Goal: Find specific page/section: Find specific page/section

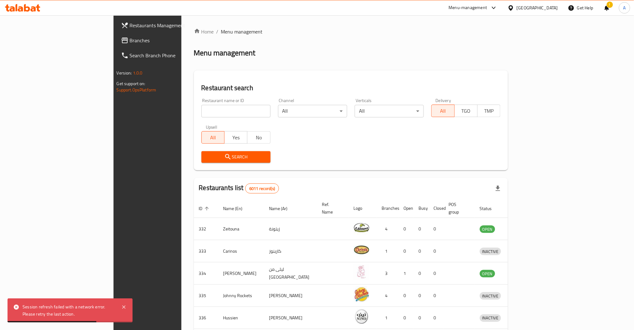
click at [202, 113] on input "search" at bounding box center [236, 111] width 69 height 13
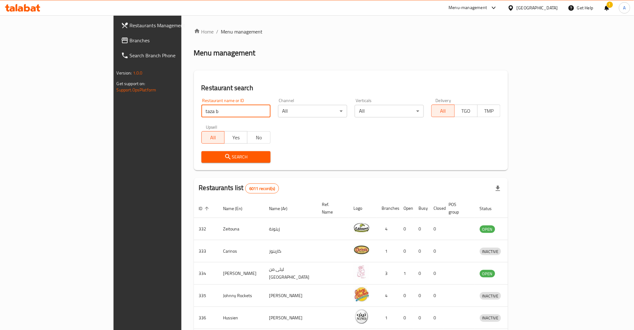
type input "taza b"
click button "Search" at bounding box center [236, 157] width 69 height 12
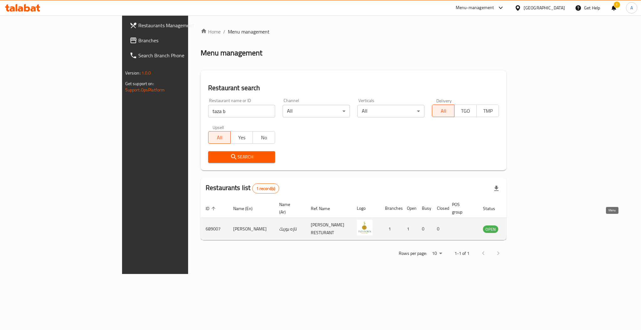
click at [527, 225] on link "enhanced table" at bounding box center [522, 229] width 12 height 8
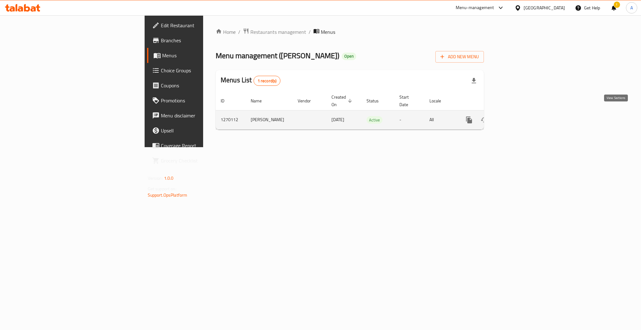
click at [522, 112] on link "enhanced table" at bounding box center [514, 119] width 15 height 15
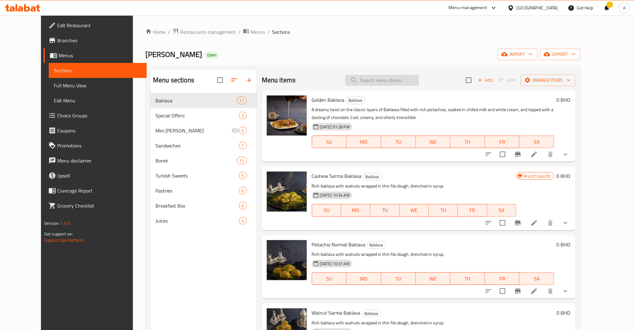
click at [419, 83] on input "search" at bounding box center [383, 80] width 74 height 11
click at [388, 83] on input "search" at bounding box center [383, 80] width 74 height 11
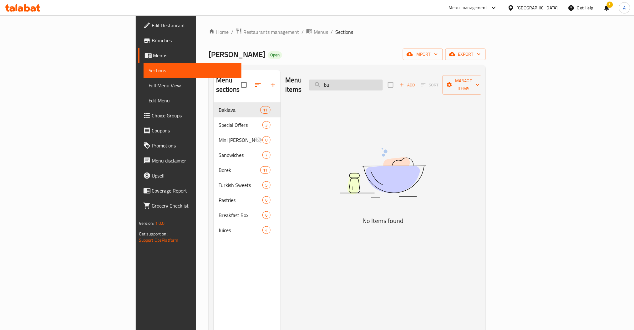
type input "b"
type input "p"
type input "ب"
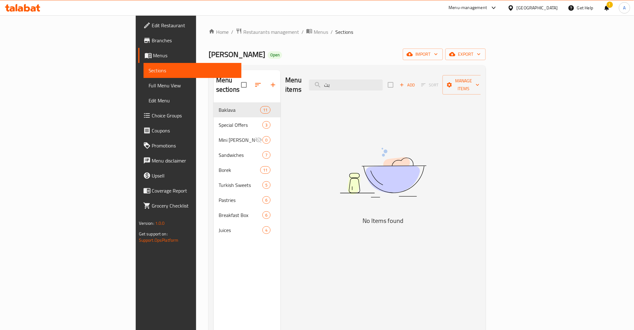
type input "ب"
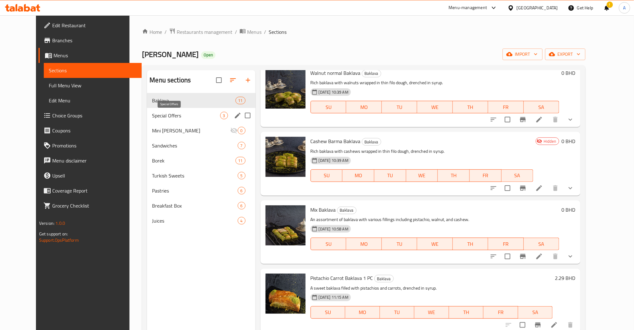
click at [164, 118] on span "Special Offers" at bounding box center [186, 116] width 68 height 8
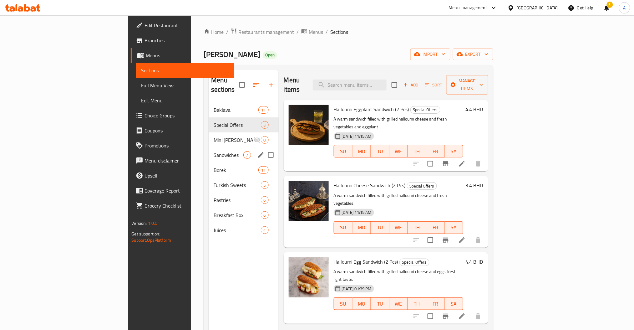
click at [214, 136] on span "Mini [PERSON_NAME]" at bounding box center [233, 140] width 39 height 8
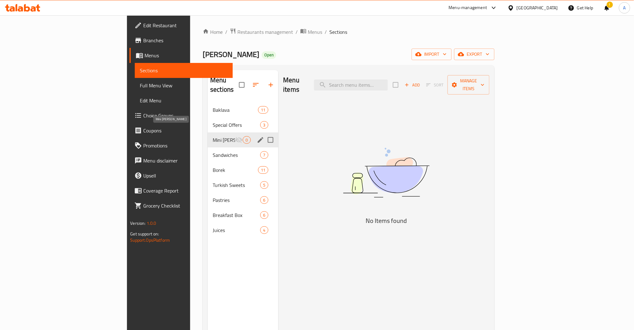
click at [208, 147] on div "Sandwiches 7" at bounding box center [243, 154] width 70 height 15
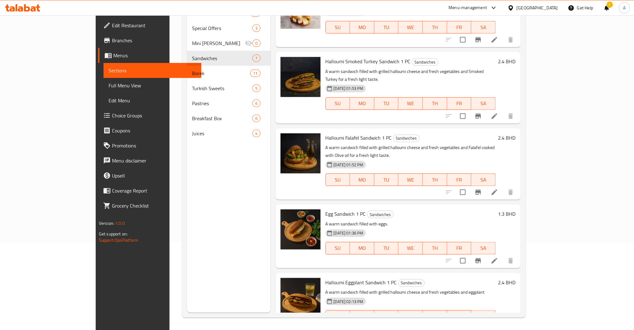
scroll to position [88, 0]
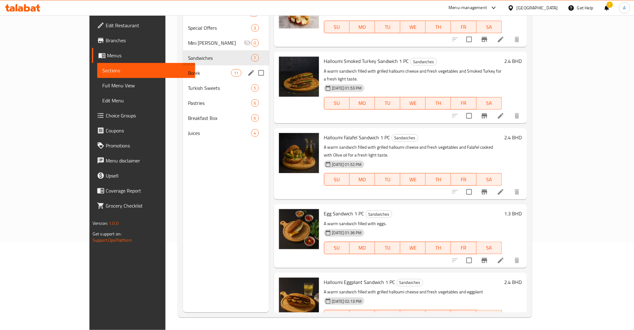
click at [188, 71] on span "Borek" at bounding box center [210, 73] width 44 height 8
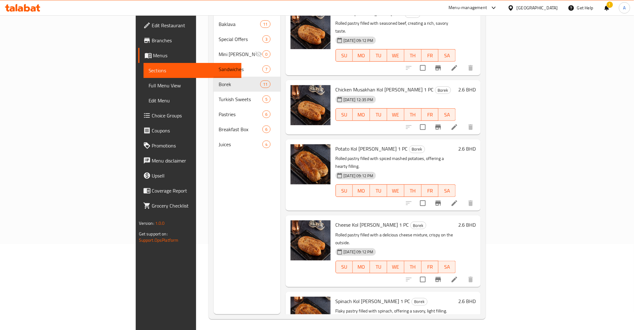
scroll to position [88, 0]
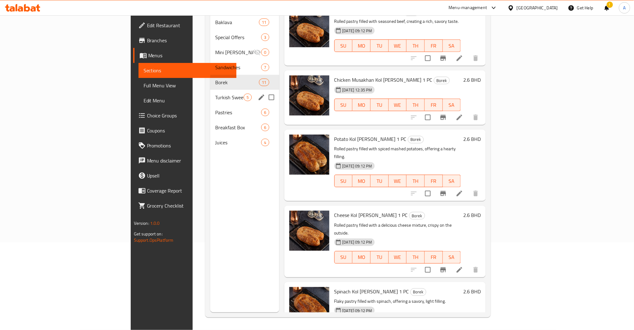
click at [215, 94] on span "Turkish Sweets" at bounding box center [229, 98] width 28 height 8
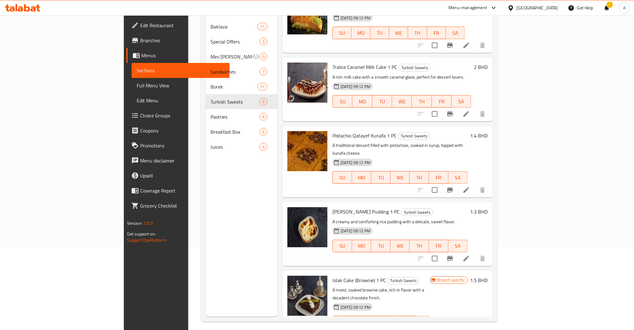
scroll to position [88, 0]
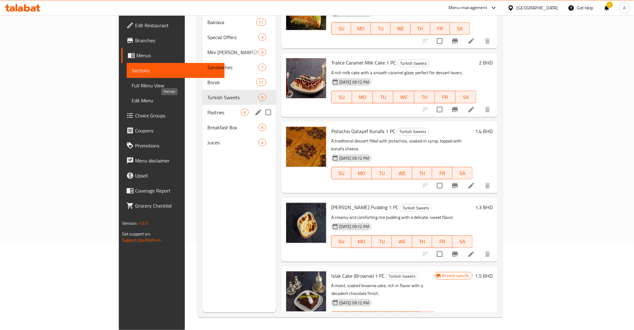
click at [208, 109] on span "Pastries" at bounding box center [224, 113] width 33 height 8
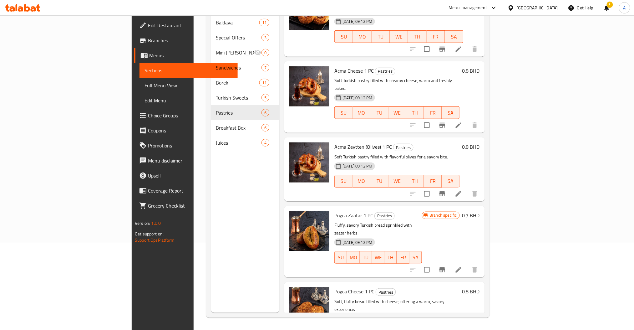
scroll to position [88, 0]
click at [295, 292] on icon "upload picture" at bounding box center [298, 295] width 6 height 6
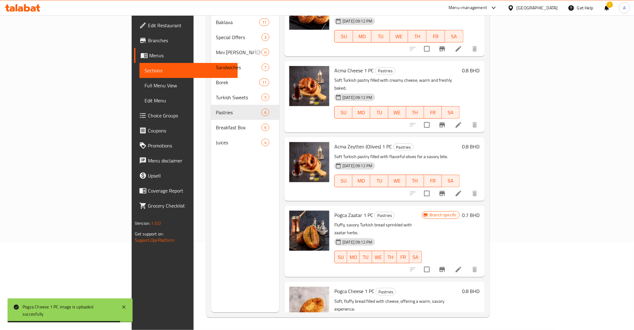
click at [332, 284] on div "Pogca Cheese 1 PC Pastries Soft, fluffy bread filled with cheese, offering a wa…" at bounding box center [397, 317] width 130 height 66
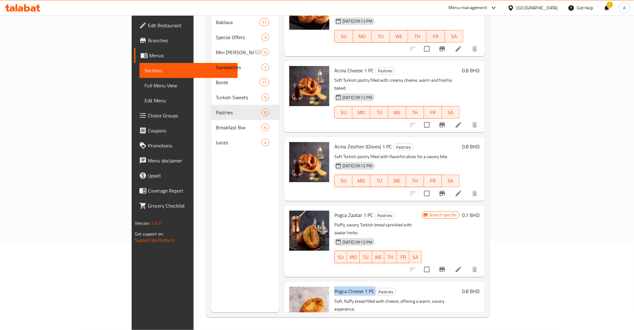
copy h6 "Pogca Cheese 1 PC"
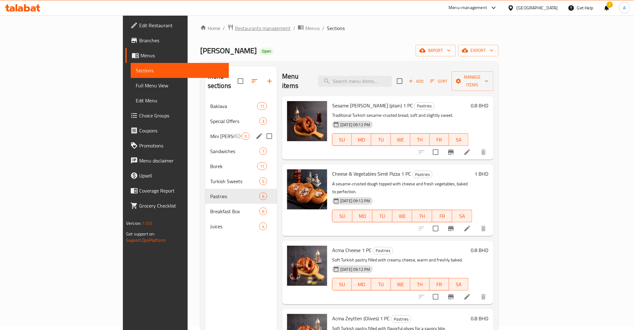
scroll to position [0, 0]
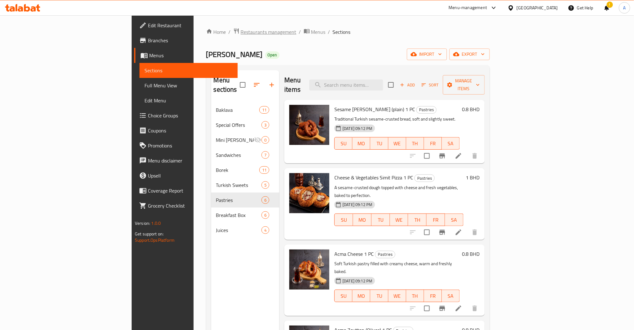
click at [241, 31] on span "Restaurants management" at bounding box center [269, 32] width 56 height 8
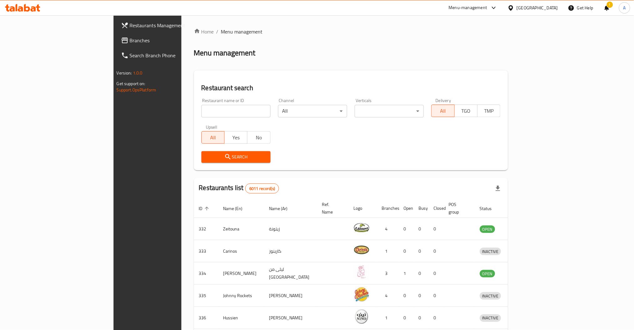
click at [202, 127] on div "All Yes No" at bounding box center [236, 134] width 69 height 19
click at [198, 120] on div "Restaurant name or ID Restaurant name or ID" at bounding box center [236, 108] width 77 height 27
click at [202, 110] on input "search" at bounding box center [236, 111] width 69 height 13
type input "sub st"
click button "Search" at bounding box center [236, 157] width 69 height 12
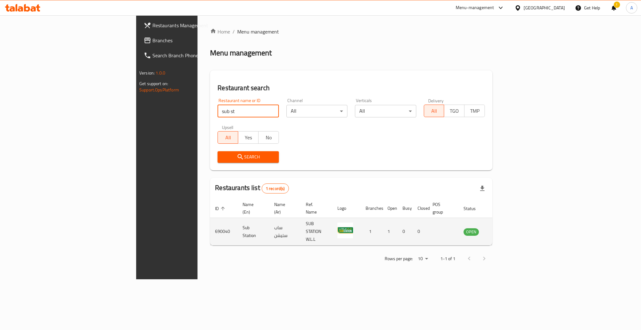
click at [508, 228] on link "enhanced table" at bounding box center [502, 232] width 12 height 8
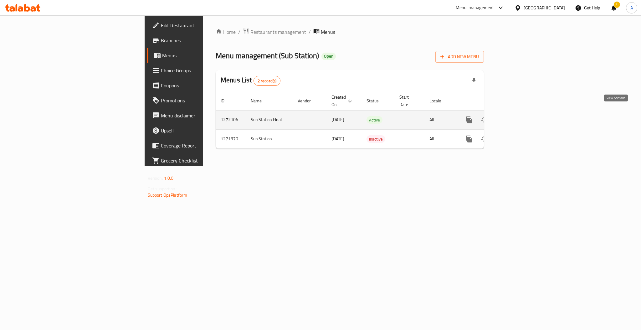
click at [518, 116] on icon "enhanced table" at bounding box center [515, 120] width 8 height 8
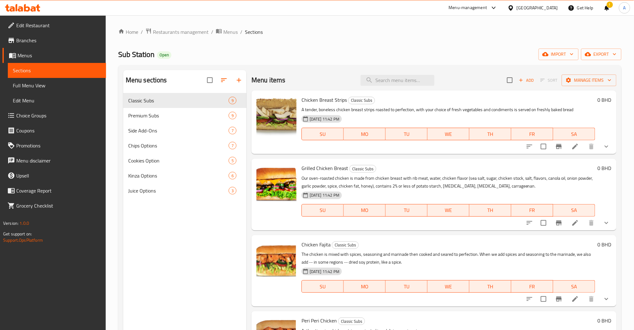
click at [58, 39] on span "Branches" at bounding box center [58, 41] width 85 height 8
